Goal: Find specific page/section: Find specific page/section

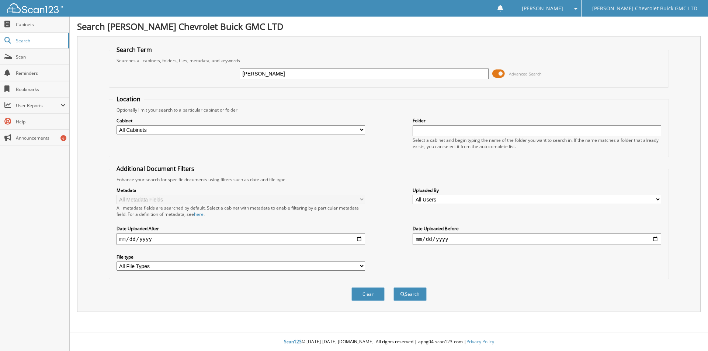
type input "[PERSON_NAME]"
click at [393, 287] on button "Search" at bounding box center [409, 294] width 33 height 14
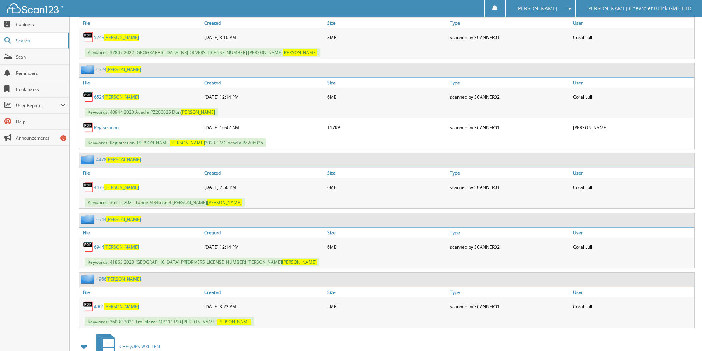
scroll to position [516, 0]
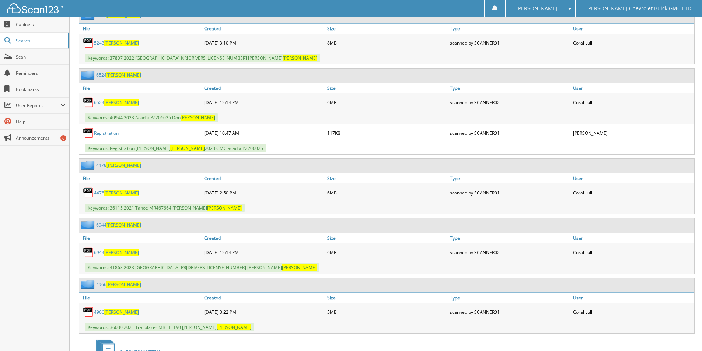
click at [112, 252] on span "[PERSON_NAME]" at bounding box center [121, 253] width 35 height 6
